Goal: Transaction & Acquisition: Purchase product/service

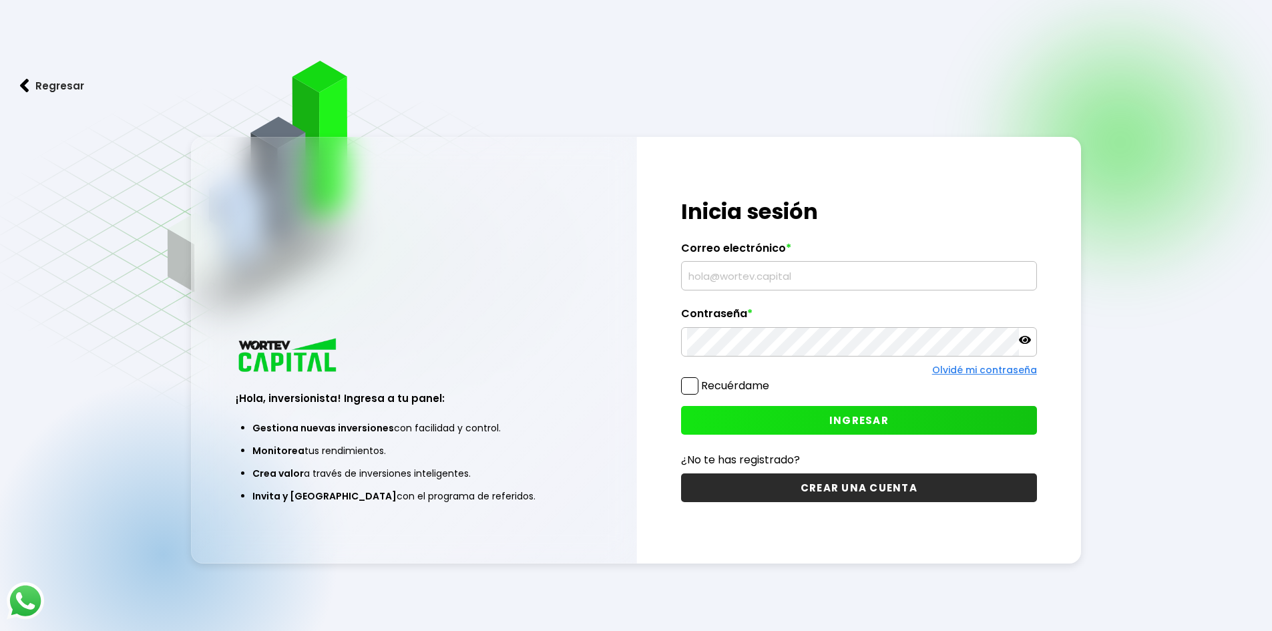
type input "[EMAIL_ADDRESS][DOMAIN_NAME]"
click at [797, 419] on button "INGRESAR" at bounding box center [859, 420] width 356 height 29
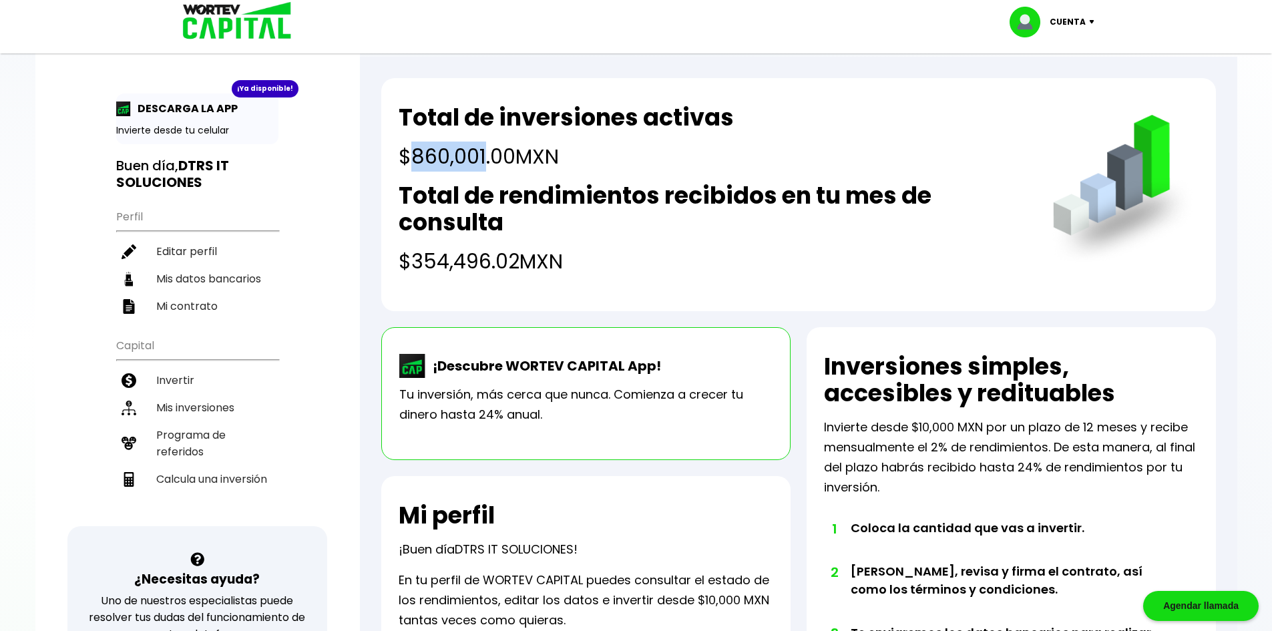
drag, startPoint x: 417, startPoint y: 156, endPoint x: 484, endPoint y: 172, distance: 68.7
click at [484, 172] on div "Total de inversiones activas $860,001.00 MXN Total de rendimientos recibidos en…" at bounding box center [712, 190] width 627 height 172
click at [486, 163] on h4 "$860,001.00 MXN" at bounding box center [566, 157] width 335 height 30
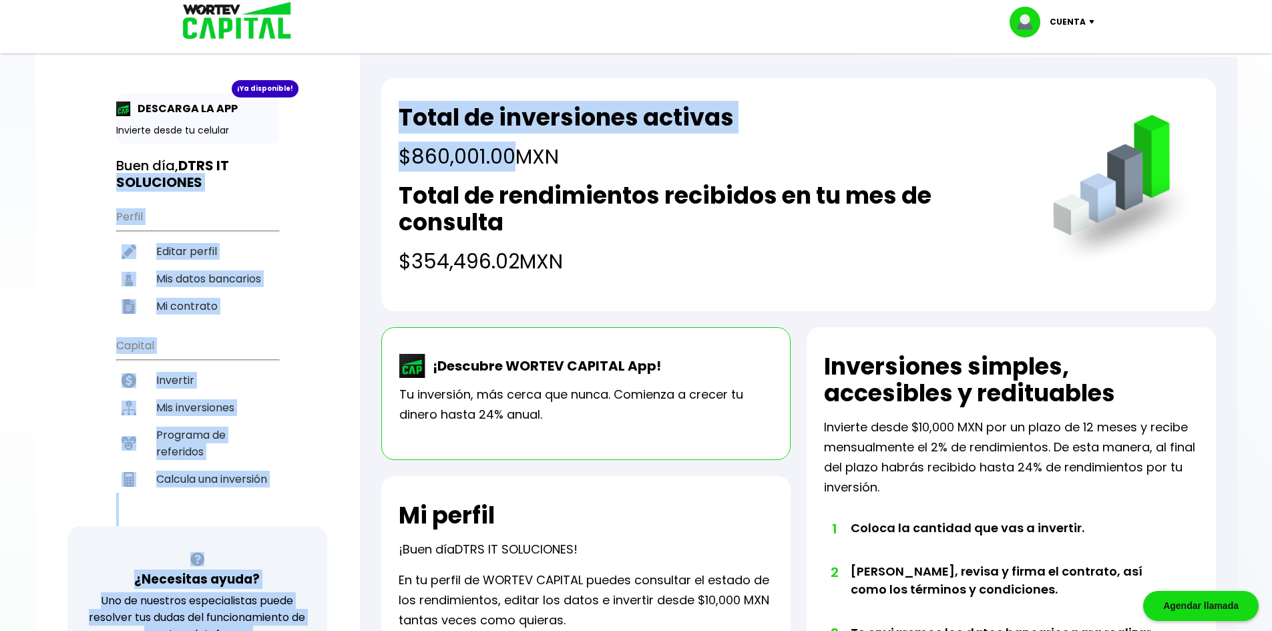
drag, startPoint x: 513, startPoint y: 162, endPoint x: 357, endPoint y: 149, distance: 156.8
click at [357, 149] on div "¡Ya disponible! DESCARGA LA APP Invierte desde tu celular Buen día, DTRS IT SOL…" at bounding box center [636, 567] width 1202 height 1108
click at [502, 176] on div "Total de inversiones activas $860,001.00 MXN Total de rendimientos recibidos en…" at bounding box center [712, 190] width 627 height 172
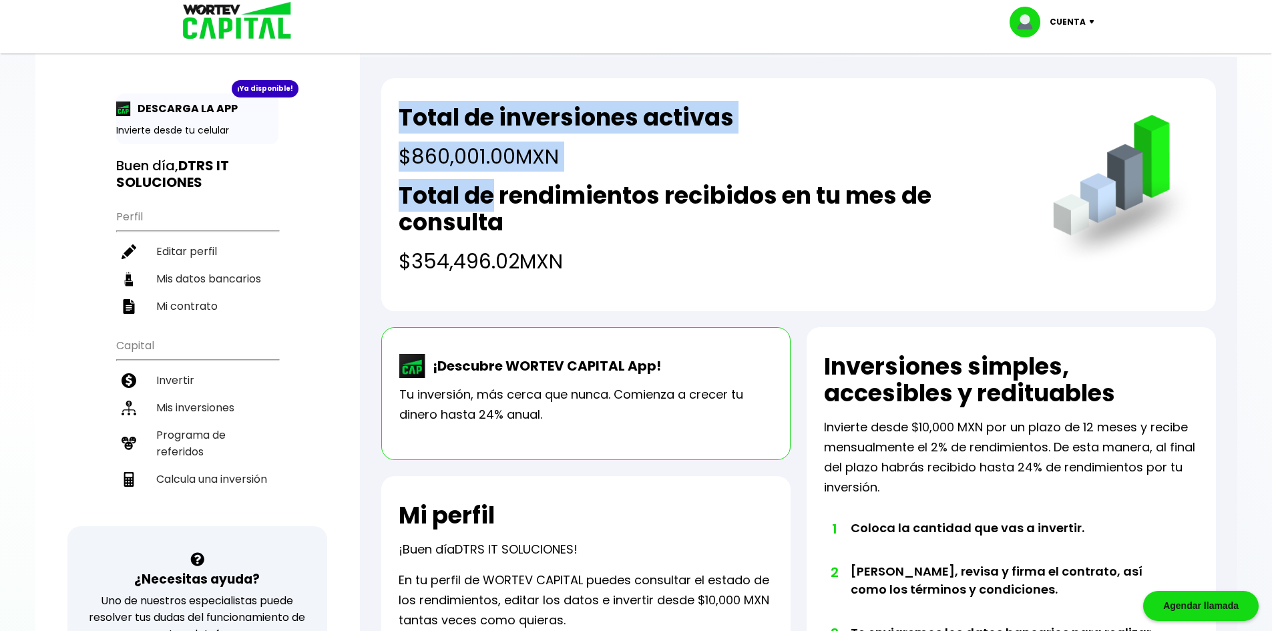
drag, startPoint x: 459, startPoint y: 168, endPoint x: 397, endPoint y: 119, distance: 78.4
click at [397, 119] on div "Total de inversiones activas $860,001.00 MXN Total de rendimientos recibidos en…" at bounding box center [798, 194] width 835 height 233
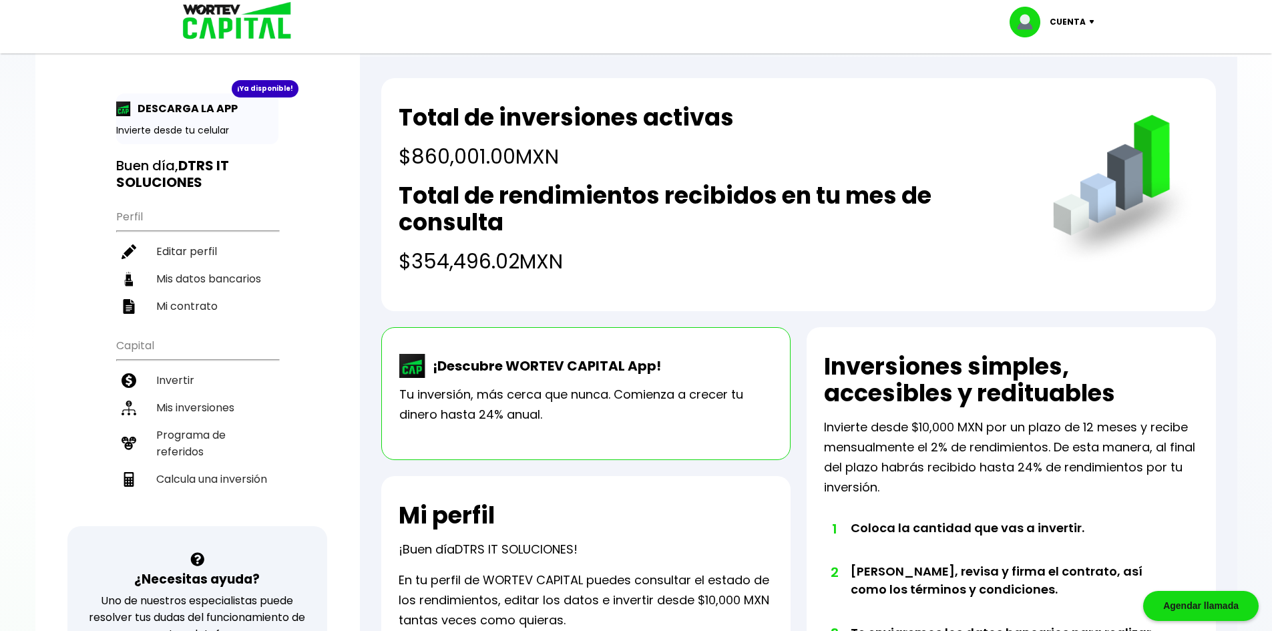
click at [515, 182] on h2 "Total de rendimientos recibidos en tu mes de consulta" at bounding box center [712, 208] width 627 height 53
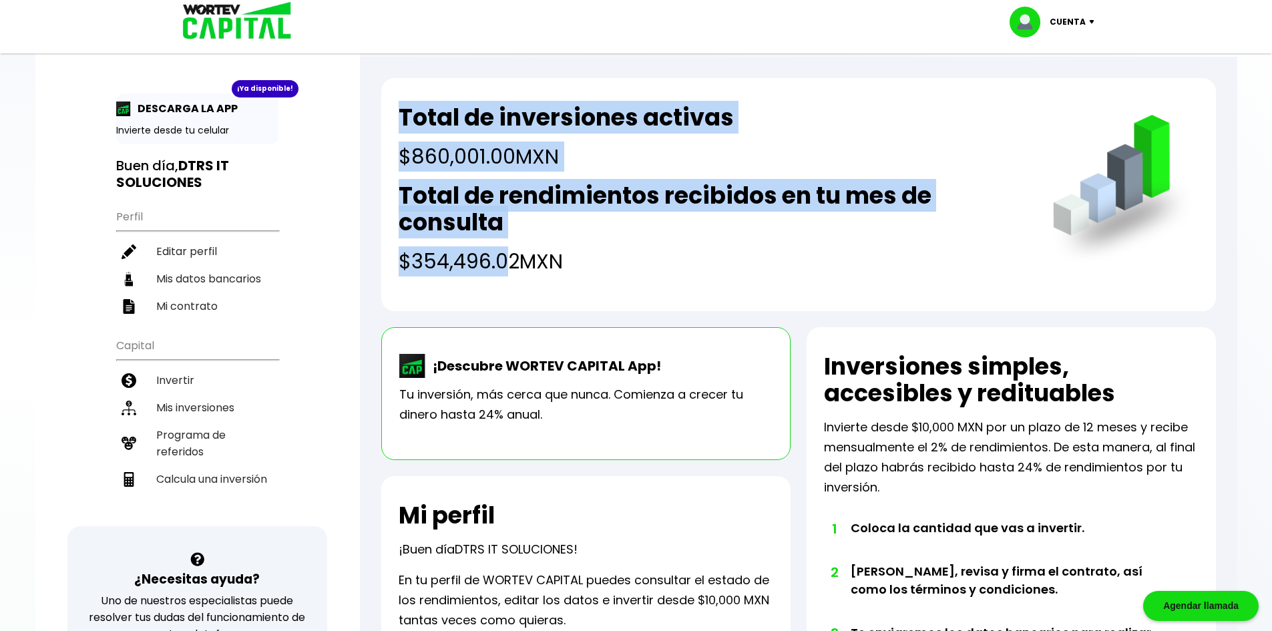
drag, startPoint x: 417, startPoint y: 148, endPoint x: 501, endPoint y: 268, distance: 146.9
click at [501, 268] on div "Total de inversiones activas $860,001.00 MXN Total de rendimientos recibidos en…" at bounding box center [712, 190] width 627 height 172
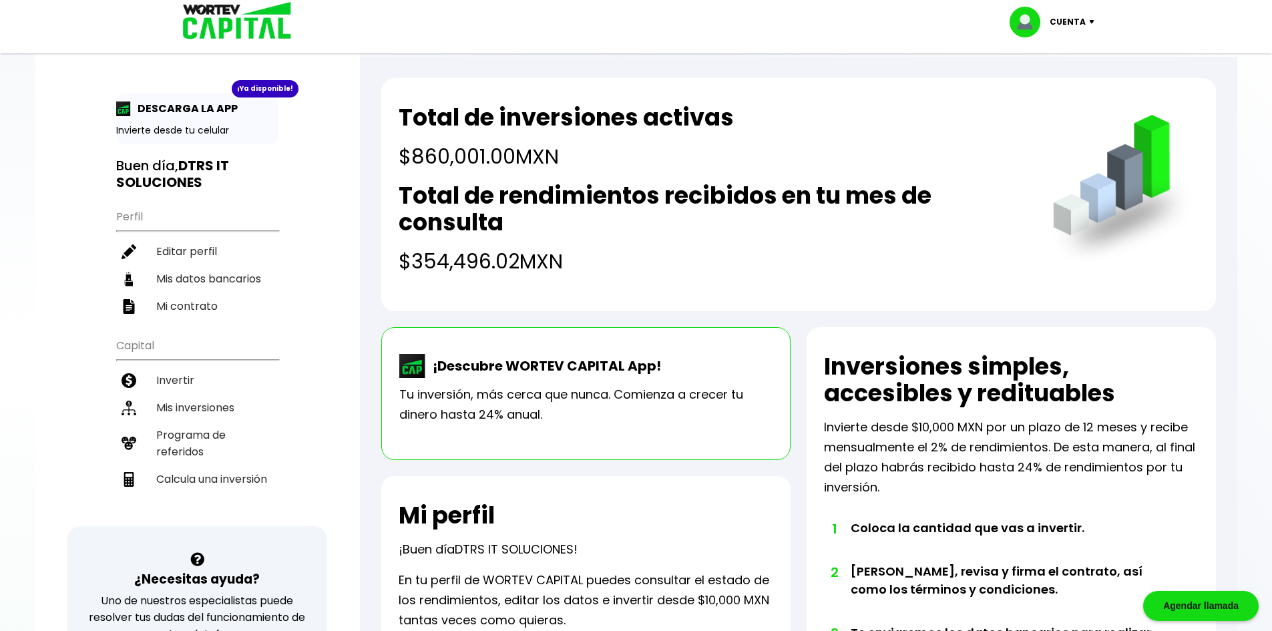
click at [547, 250] on h4 "$354,496.02 MXN" at bounding box center [712, 261] width 627 height 30
click at [208, 384] on li "Invertir" at bounding box center [197, 380] width 162 height 27
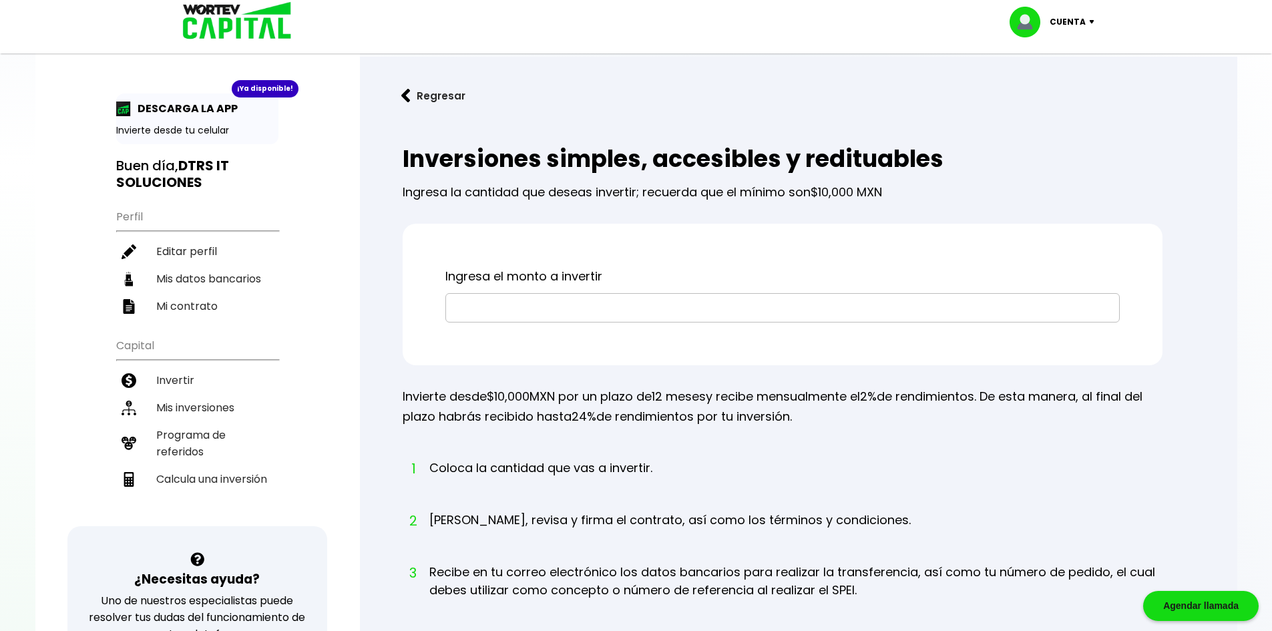
click at [551, 318] on input "text" at bounding box center [782, 308] width 662 height 28
click at [584, 296] on input "text" at bounding box center [782, 308] width 662 height 28
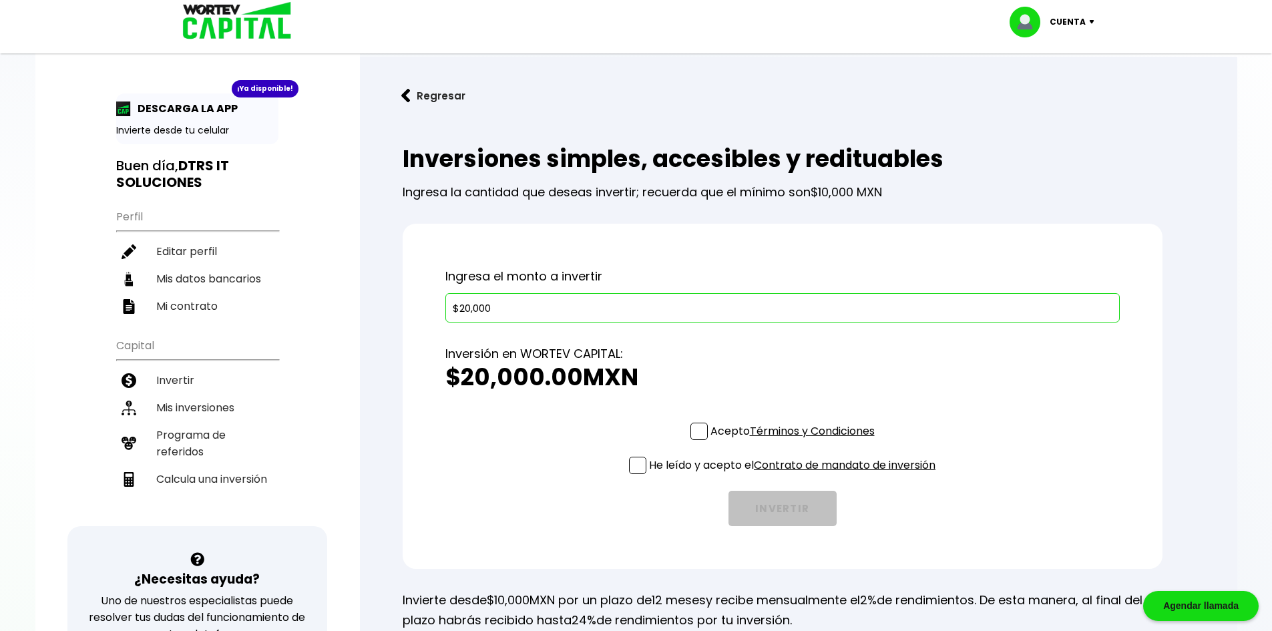
type input "$20,000"
click at [698, 430] on span at bounding box center [698, 431] width 17 height 17
click at [795, 441] on input "Acepto Términos y Condiciones" at bounding box center [795, 441] width 0 height 0
click at [630, 465] on span at bounding box center [637, 465] width 17 height 17
click at [795, 475] on input "He leído y acepto el Contrato de mandato de inversión" at bounding box center [795, 475] width 0 height 0
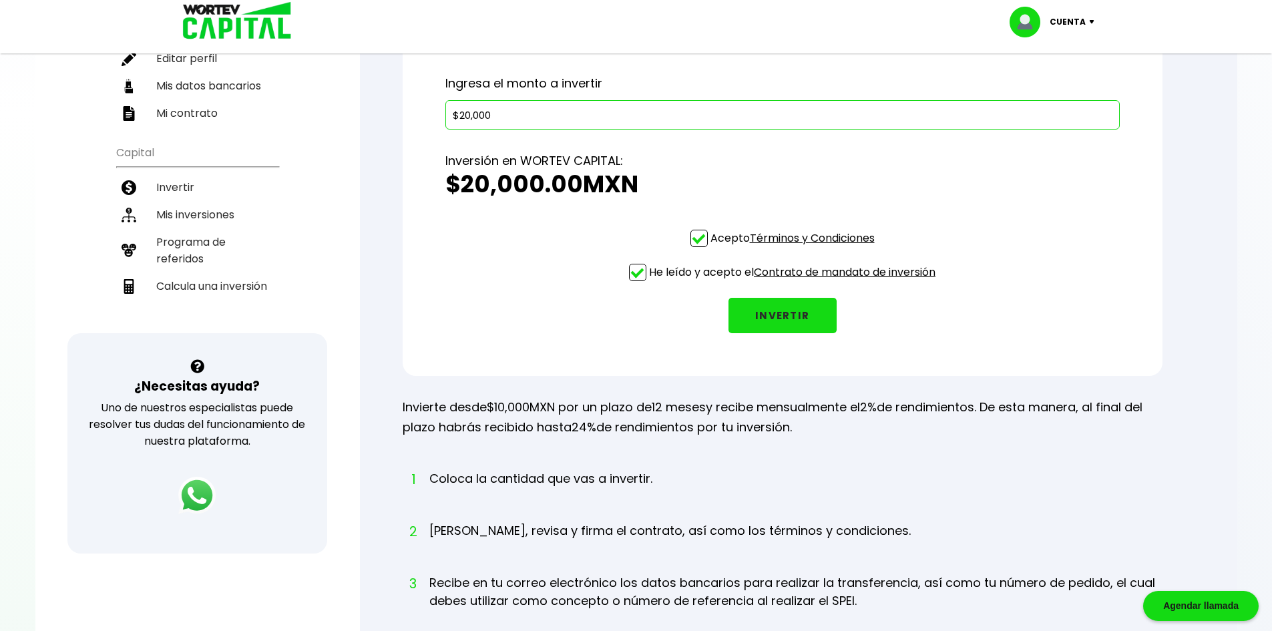
scroll to position [200, 0]
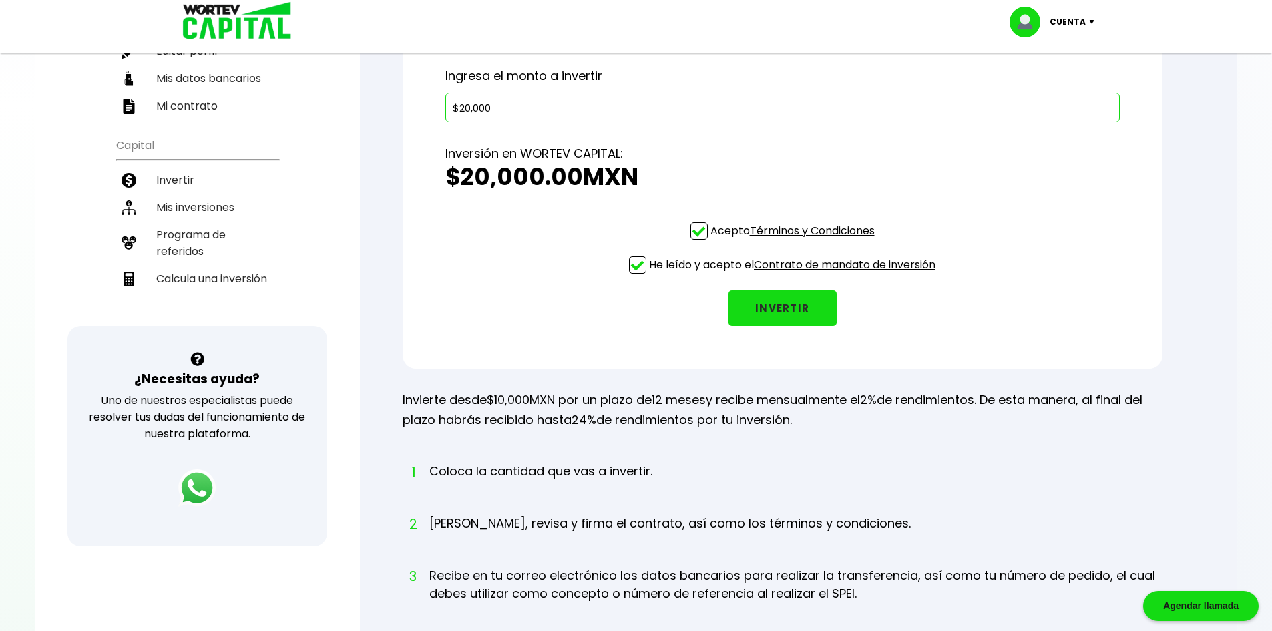
click at [791, 304] on button "INVERTIR" at bounding box center [782, 307] width 108 height 35
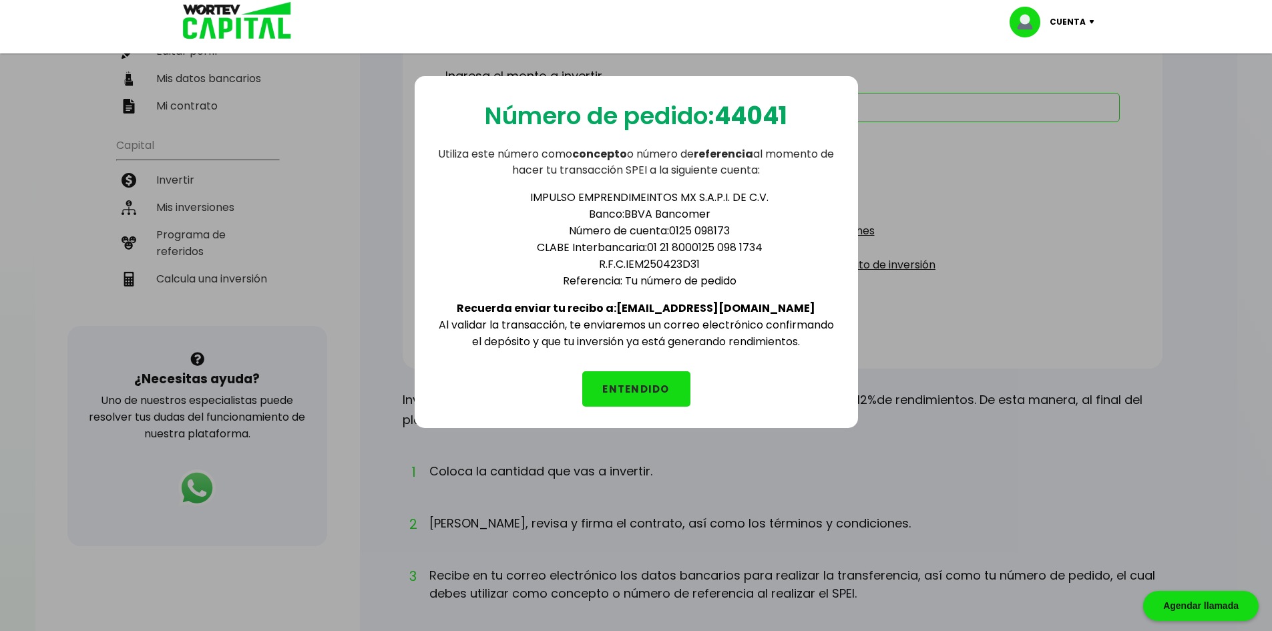
click at [615, 389] on button "ENTENDIDO" at bounding box center [636, 388] width 108 height 35
